Goal: Information Seeking & Learning: Learn about a topic

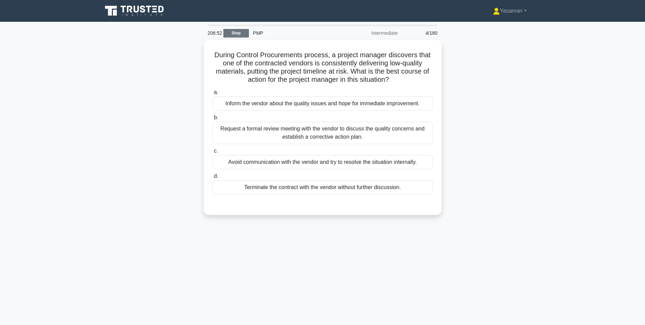
click at [240, 34] on link "Stop" at bounding box center [237, 33] width 26 height 9
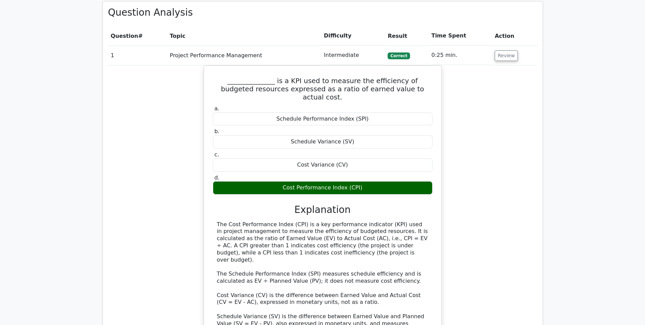
scroll to position [546, 0]
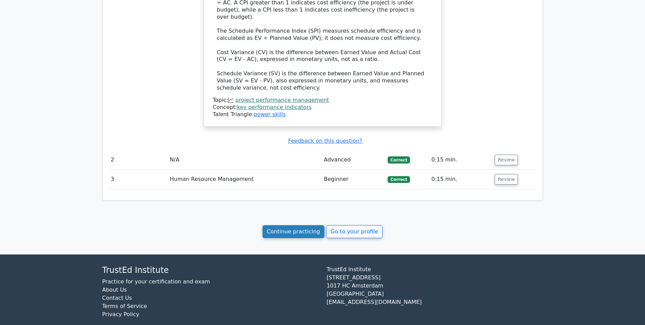
click at [296, 225] on link "Continue practicing" at bounding box center [294, 231] width 62 height 13
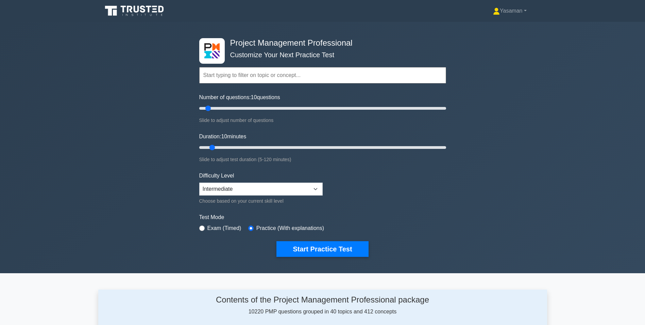
click at [298, 78] on input "text" at bounding box center [322, 75] width 247 height 16
click at [312, 155] on div "Slide to adjust test duration (5-120 minutes)" at bounding box center [322, 159] width 247 height 8
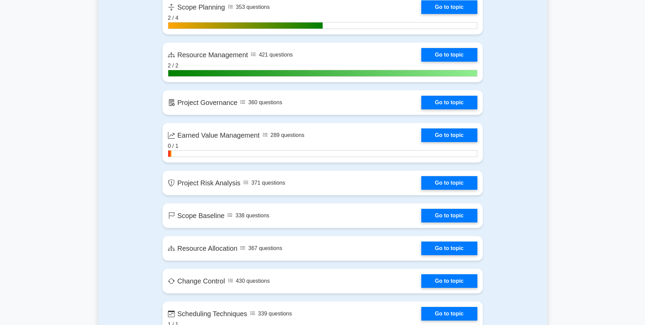
scroll to position [1035, 0]
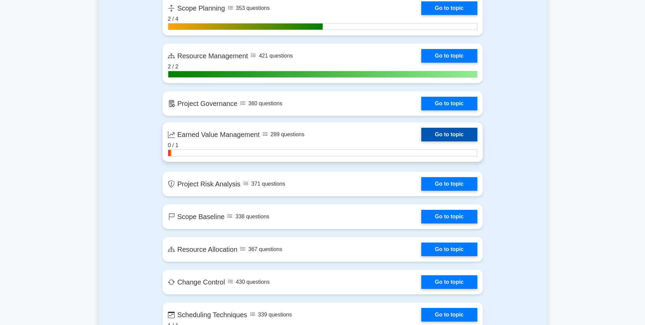
click at [421, 136] on link "Go to topic" at bounding box center [449, 135] width 56 height 14
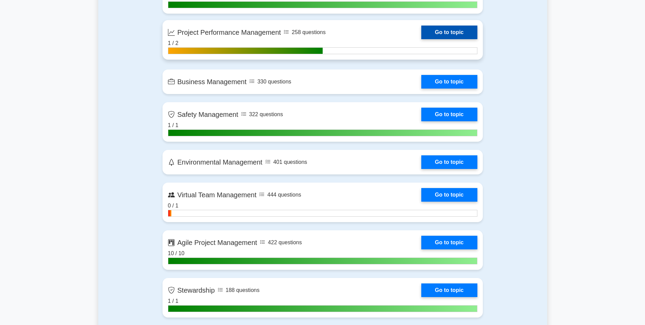
scroll to position [1354, 0]
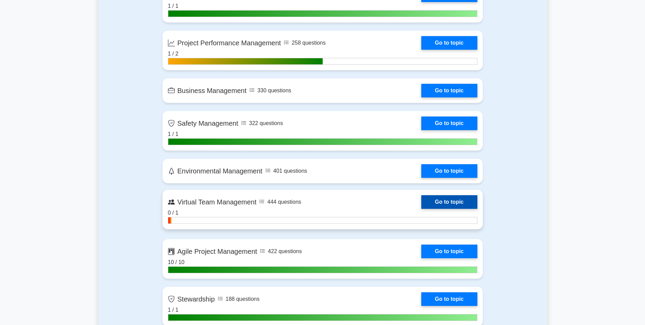
click at [421, 202] on link "Go to topic" at bounding box center [449, 202] width 56 height 14
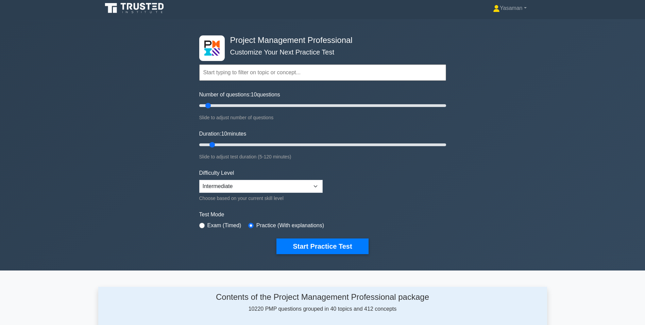
scroll to position [2, 0]
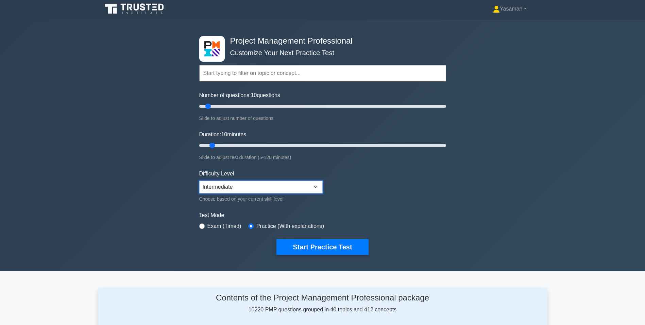
click at [226, 184] on select "Beginner Intermediate Expert" at bounding box center [260, 186] width 123 height 13
select select "beginner"
click at [199, 180] on select "Beginner Intermediate Expert" at bounding box center [260, 186] width 123 height 13
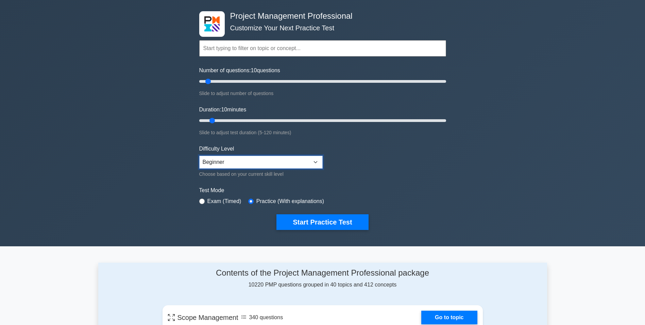
scroll to position [27, 0]
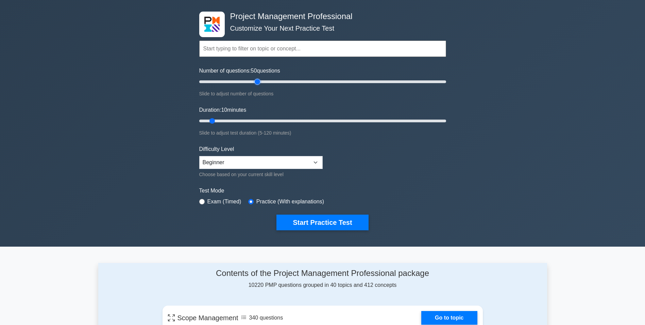
drag, startPoint x: 208, startPoint y: 81, endPoint x: 258, endPoint y: 82, distance: 50.7
type input "50"
click at [258, 82] on input "Number of questions: 50 questions" at bounding box center [322, 82] width 247 height 8
drag, startPoint x: 211, startPoint y: 122, endPoint x: 315, endPoint y: 125, distance: 104.5
type input "60"
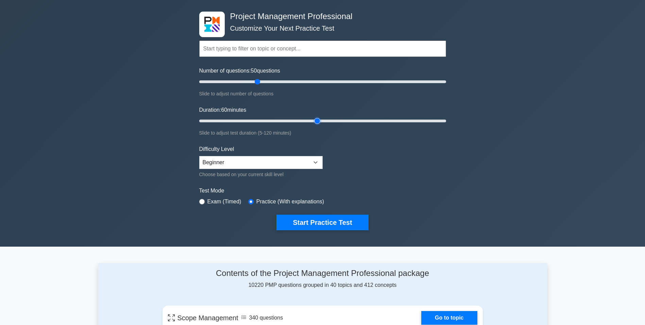
click at [315, 125] on input "Duration: 60 minutes" at bounding box center [322, 121] width 247 height 8
click at [230, 164] on select "Beginner Intermediate Expert" at bounding box center [260, 162] width 123 height 13
select select "intermediate"
click at [199, 156] on select "Beginner Intermediate Expert" at bounding box center [260, 162] width 123 height 13
click at [289, 222] on button "Start Practice Test" at bounding box center [323, 222] width 92 height 16
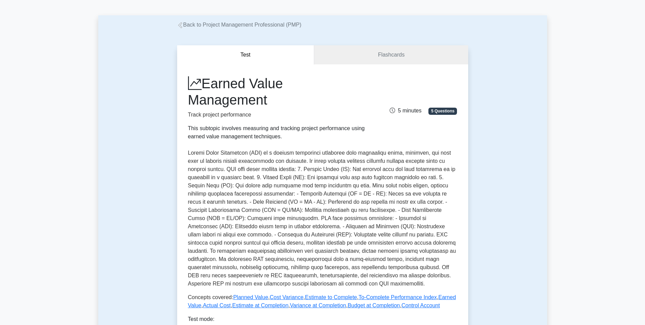
scroll to position [22, 0]
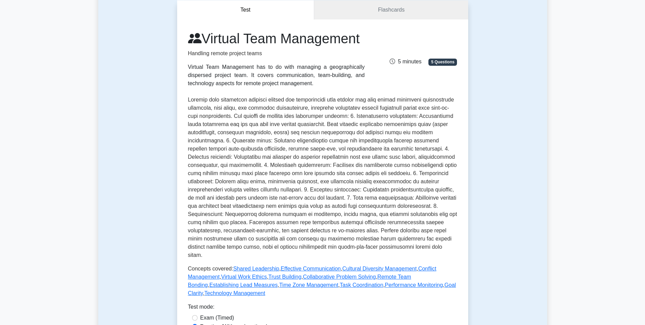
scroll to position [126, 0]
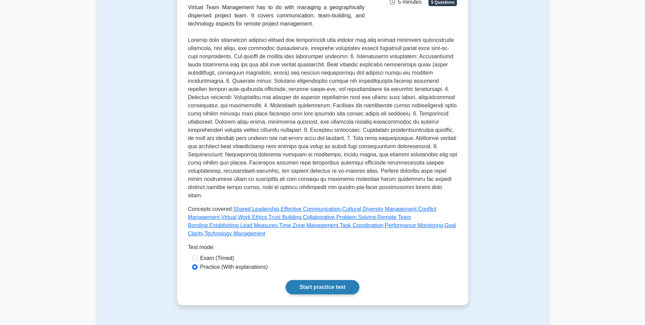
click at [316, 294] on link "Start practice test" at bounding box center [323, 287] width 74 height 14
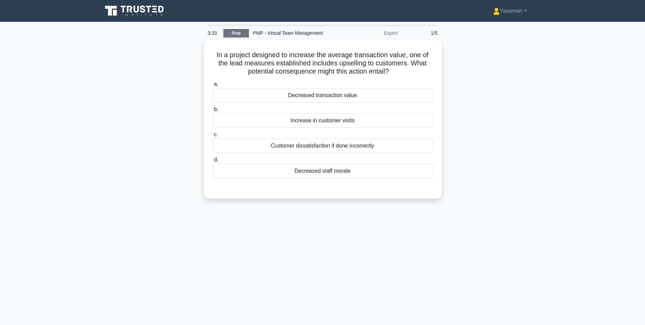
click at [236, 33] on link "Stop" at bounding box center [237, 33] width 26 height 9
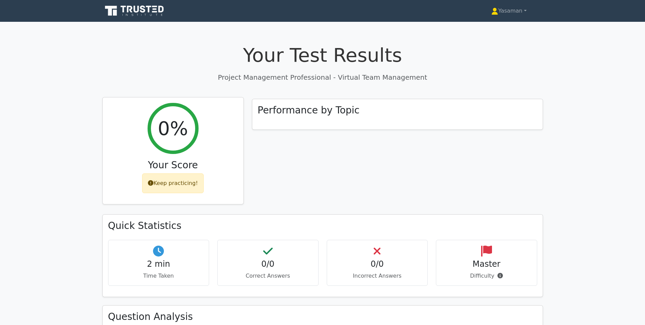
scroll to position [171, 0]
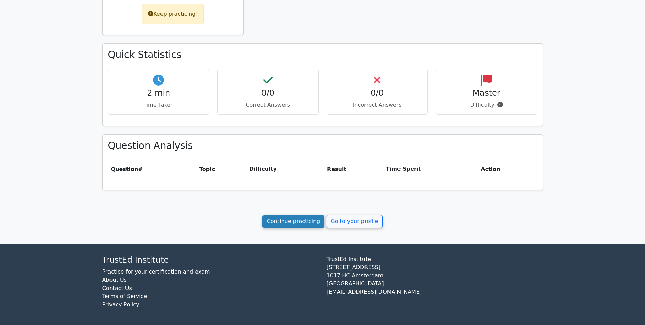
click at [285, 221] on link "Continue practicing" at bounding box center [294, 221] width 62 height 13
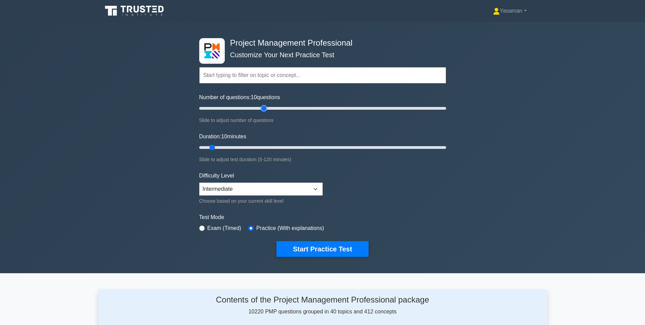
click at [266, 108] on input "Number of questions: 10 questions" at bounding box center [322, 108] width 247 height 8
type input "50"
click at [260, 107] on input "Number of questions: 55 questions" at bounding box center [322, 108] width 247 height 8
click at [331, 147] on input "Duration: 10 minutes" at bounding box center [322, 147] width 247 height 8
click at [325, 148] on input "Duration: 65 minutes" at bounding box center [322, 147] width 247 height 8
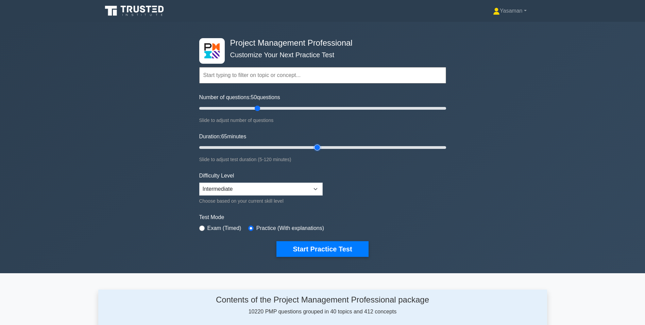
type input "60"
click at [320, 148] on input "Duration: 65 minutes" at bounding box center [322, 147] width 247 height 8
click at [297, 252] on button "Start Practice Test" at bounding box center [323, 249] width 92 height 16
